Goal: Information Seeking & Learning: Check status

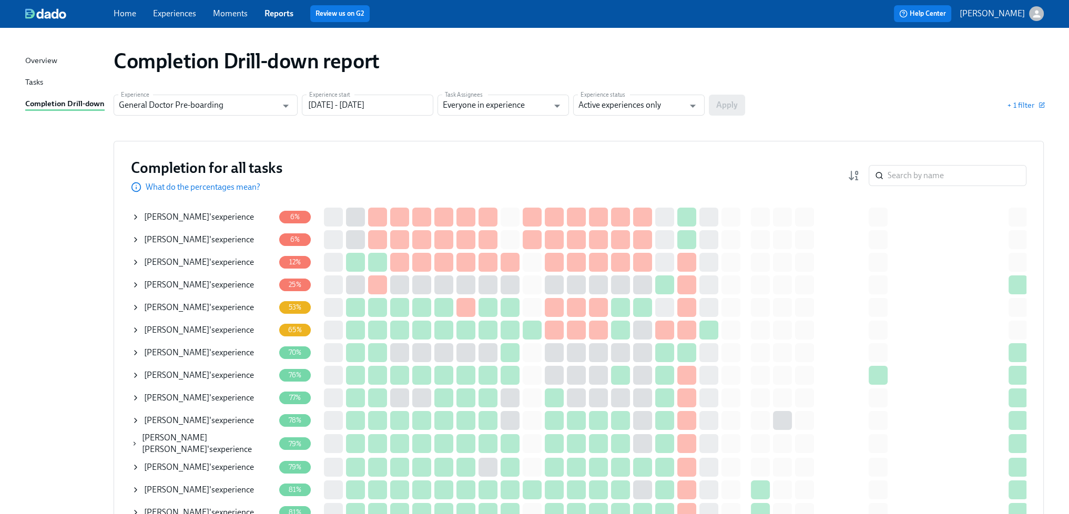
click at [222, 216] on div "Maame Antwi 's experience" at bounding box center [199, 217] width 110 height 12
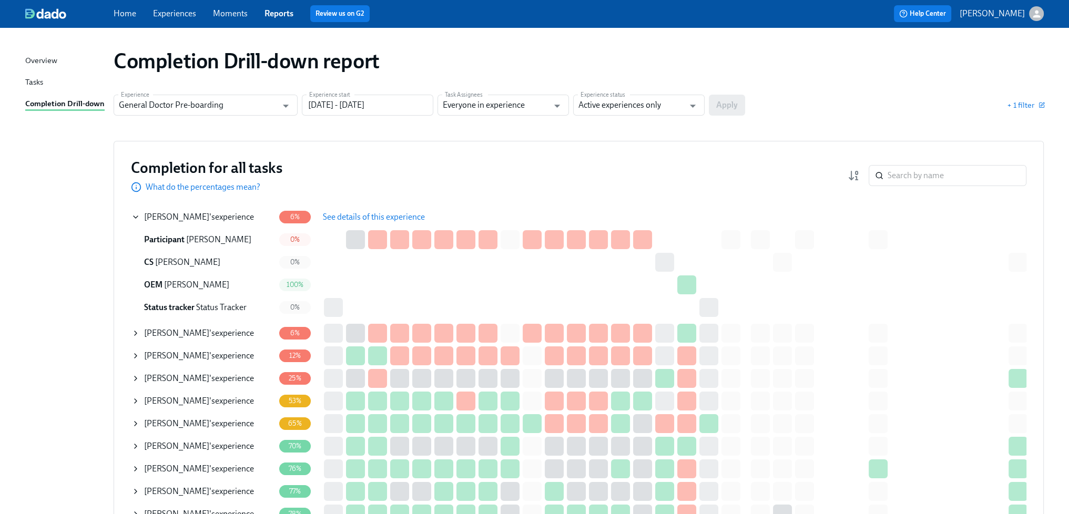
click at [367, 216] on span "See details of this experience" at bounding box center [374, 217] width 102 height 11
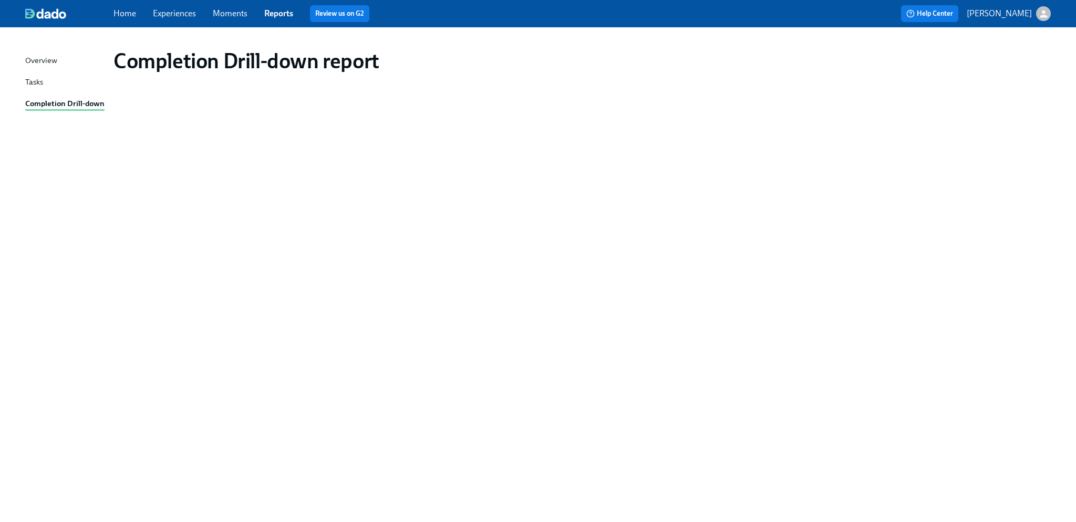
click at [183, 16] on link "Experiences" at bounding box center [174, 13] width 43 height 10
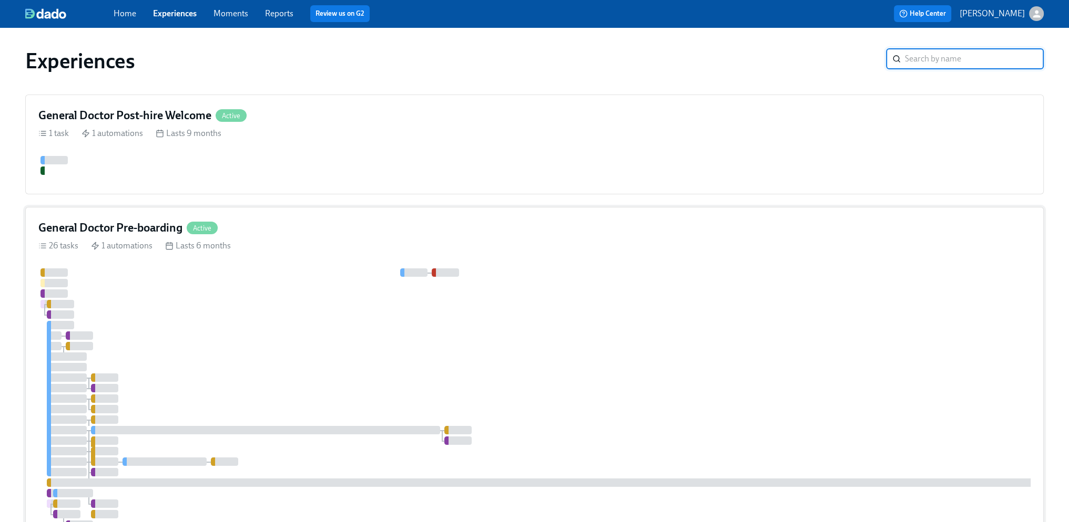
click at [525, 352] on div at bounding box center [634, 425] width 1192 height 313
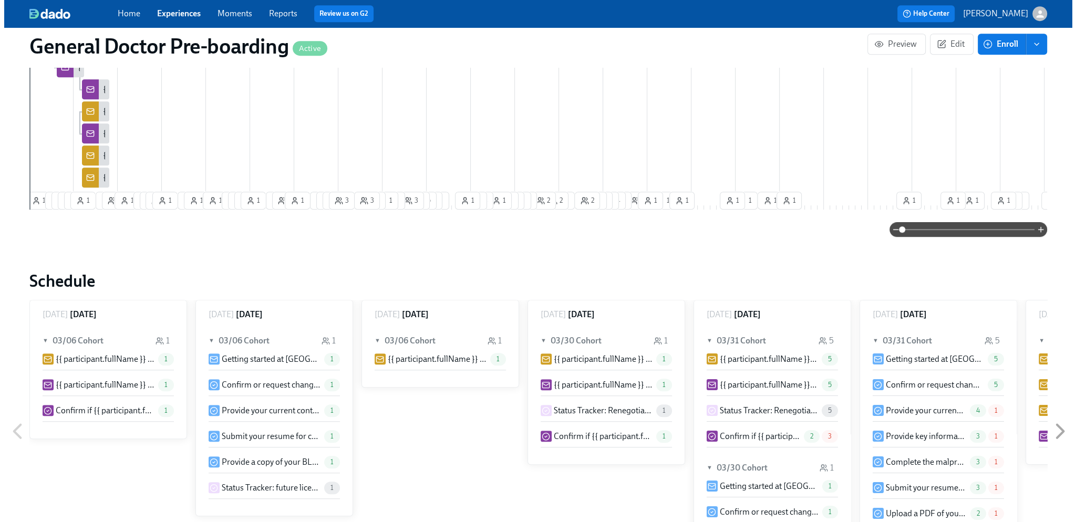
scroll to position [0, 28705]
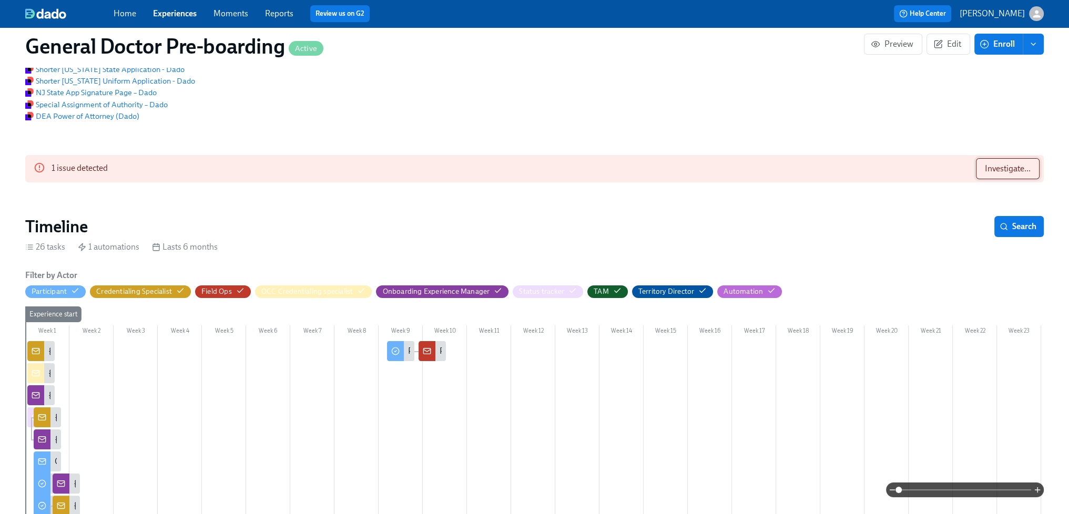
click at [979, 179] on button "Investigate..." at bounding box center [1008, 168] width 64 height 21
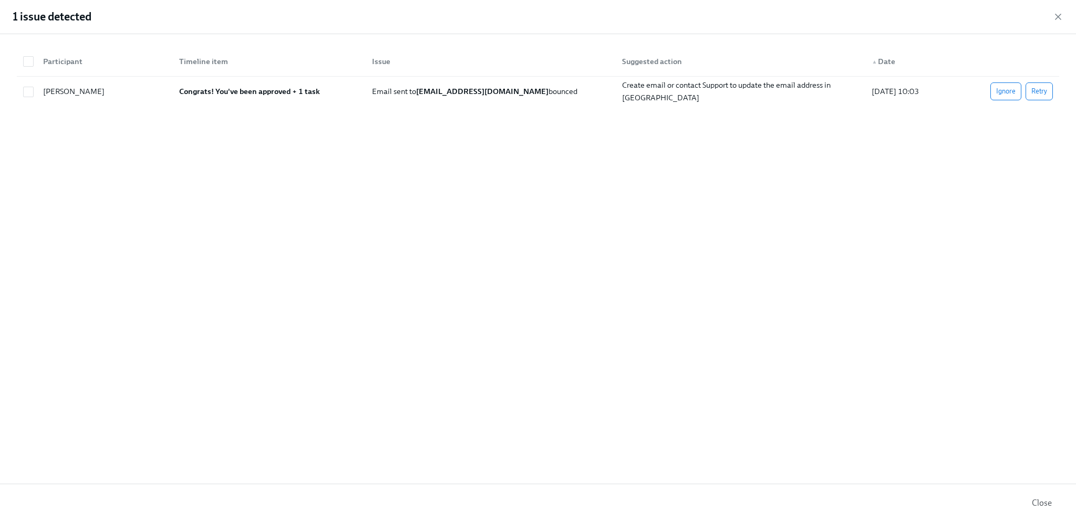
scroll to position [1026, 0]
